Goal: Task Accomplishment & Management: Manage account settings

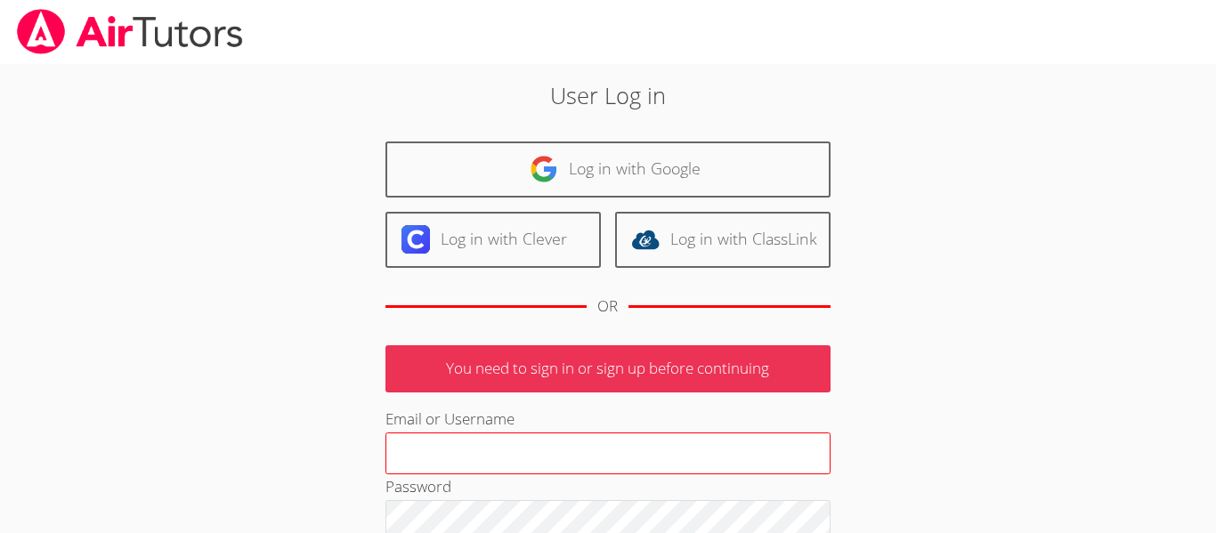
click at [500, 443] on input "Email or Username" at bounding box center [608, 454] width 445 height 43
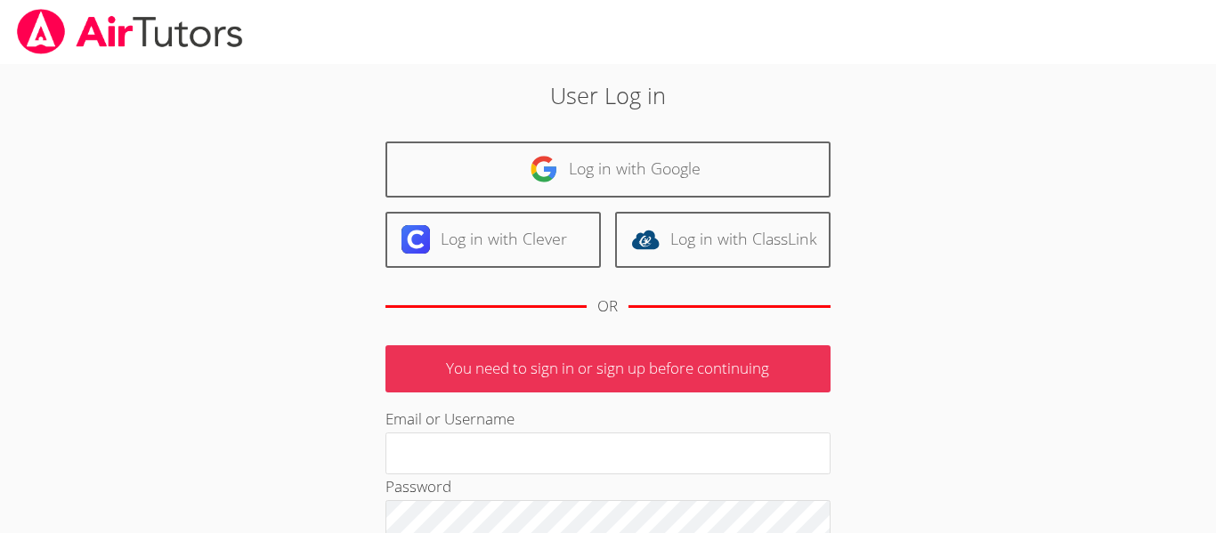
type input "s.bhatti947@cvuhsd.org"
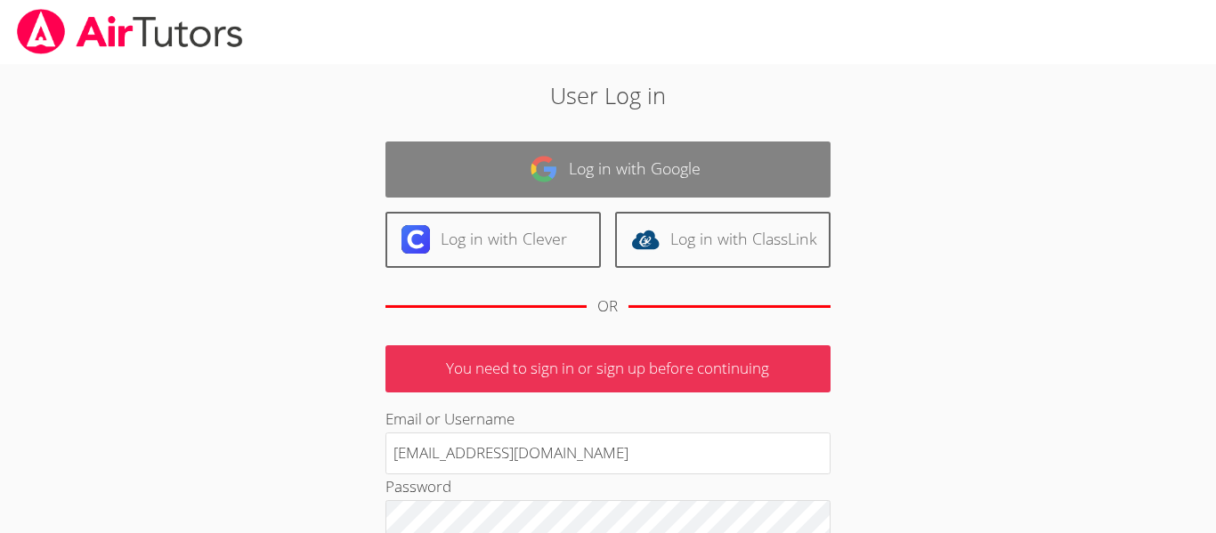
click at [524, 175] on link "Log in with Google" at bounding box center [608, 170] width 445 height 56
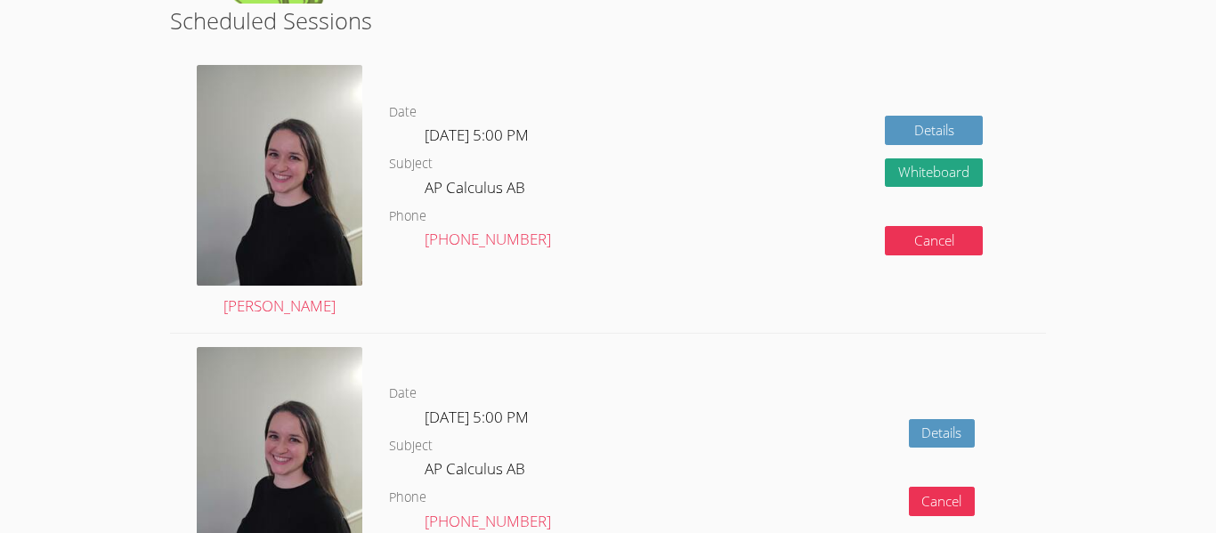
scroll to position [465, 0]
